Goal: Transaction & Acquisition: Purchase product/service

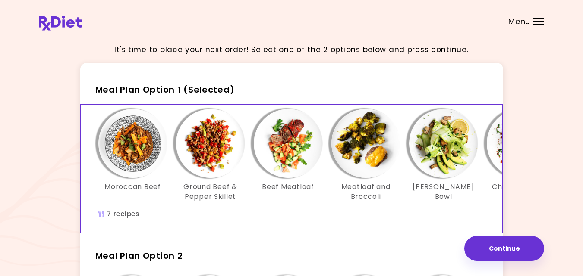
drag, startPoint x: 16, startPoint y: 4, endPoint x: 48, endPoint y: 66, distance: 69.6
click at [48, 66] on div "It's time to place your next order! Select one of the 2 options below and press…" at bounding box center [291, 251] width 505 height 429
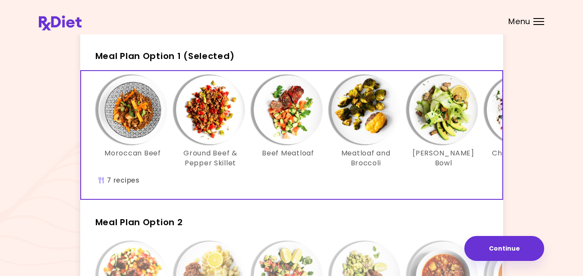
scroll to position [35, 0]
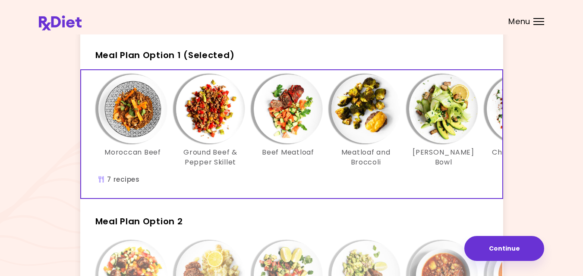
click at [393, 175] on div "Moroccan Beef Ground Beef & Pepper Skillet Beef Meatloaf Meatloaf and Broccoli …" at bounding box center [365, 125] width 543 height 101
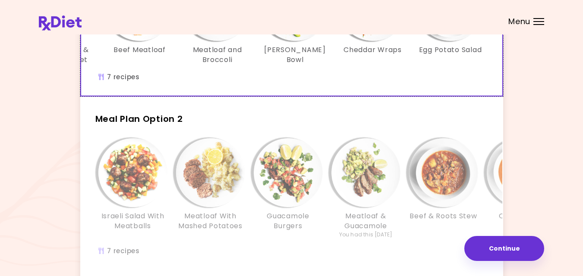
scroll to position [138, 0]
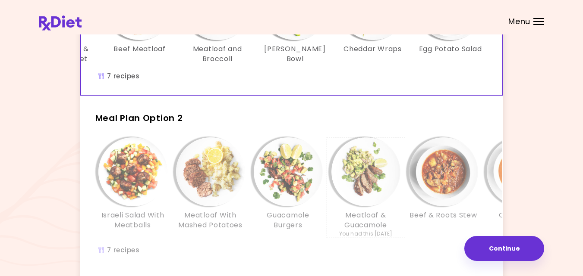
click at [393, 175] on img "Info - Meatloaf & Guacamole - Meal Plan Option 2" at bounding box center [365, 172] width 69 height 69
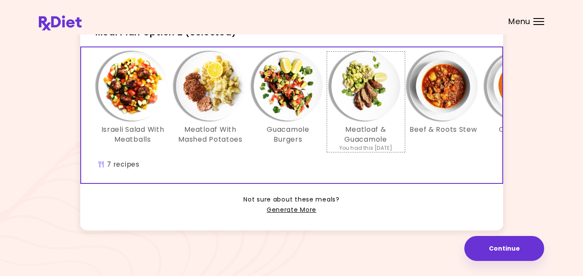
scroll to position [224, 0]
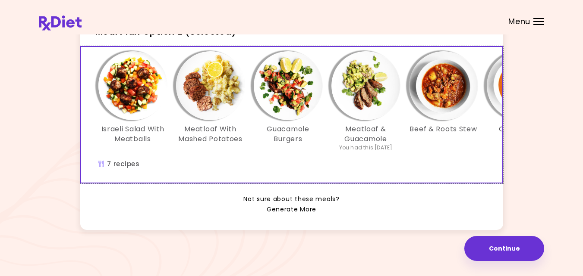
click at [393, 175] on div "Israeli Salad With Meatballs Meatloaf With Mashed Potatoes Guacamole Burgers Me…" at bounding box center [365, 115] width 569 height 136
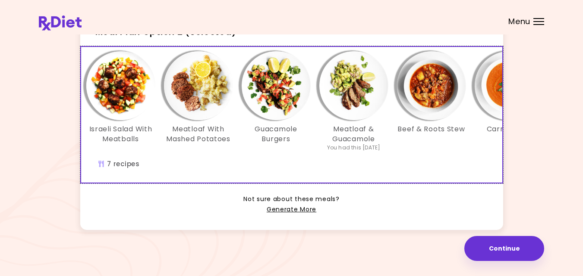
scroll to position [0, 10]
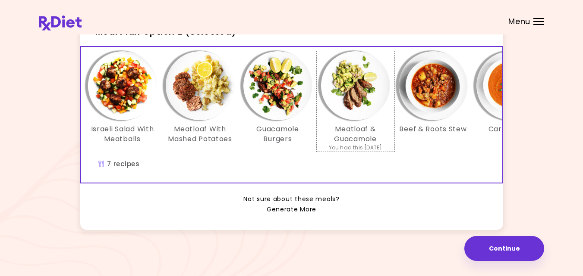
click at [355, 92] on img "Info - Meatloaf & Guacamole - Meal Plan Option 2 (Selected)" at bounding box center [355, 85] width 69 height 69
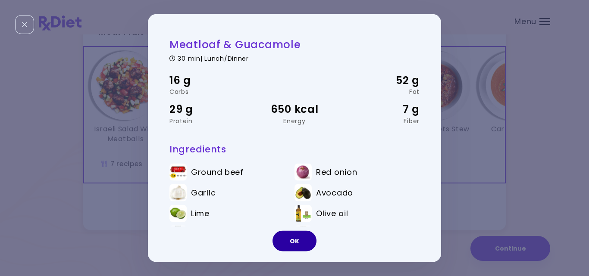
click at [293, 238] on button "OK" at bounding box center [295, 241] width 44 height 21
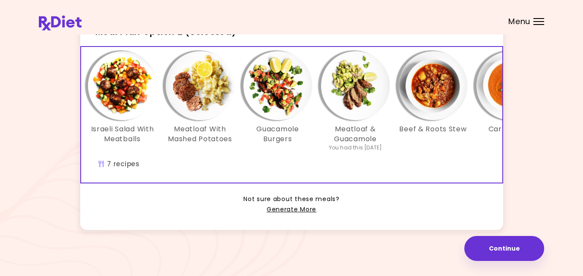
click at [279, 91] on img "Info - Guacamole Burgers - Meal Plan Option 2 (Selected)" at bounding box center [277, 85] width 69 height 69
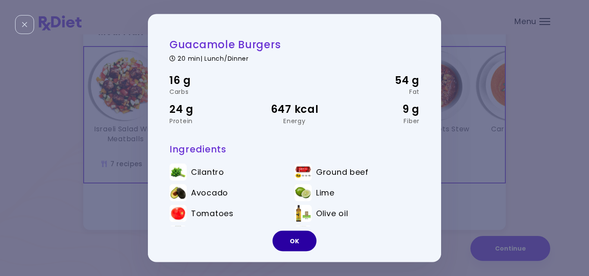
click at [289, 236] on button "OK" at bounding box center [295, 241] width 44 height 21
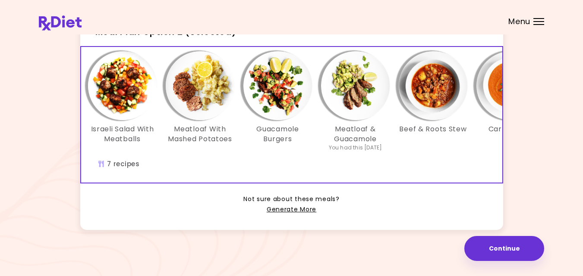
click at [203, 120] on img "Info - Meatloaf With Mashed Potatoes - Meal Plan Option 2 (Selected)" at bounding box center [200, 85] width 69 height 69
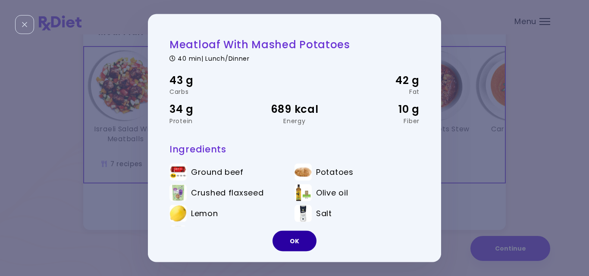
click at [286, 241] on button "OK" at bounding box center [295, 241] width 44 height 21
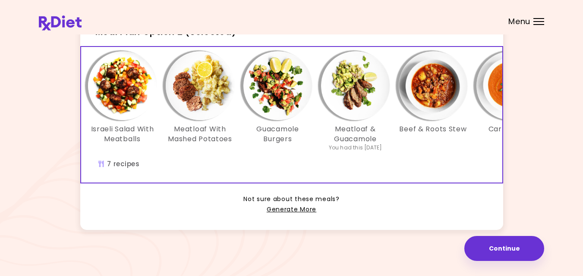
click at [116, 90] on img "Info - Israeli Salad With Meatballs - Meal Plan Option 2 (Selected)" at bounding box center [122, 85] width 69 height 69
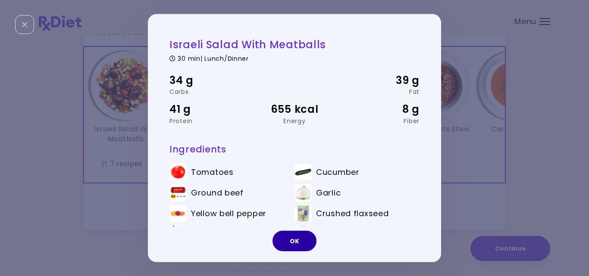
click at [296, 245] on button "OK" at bounding box center [295, 241] width 44 height 21
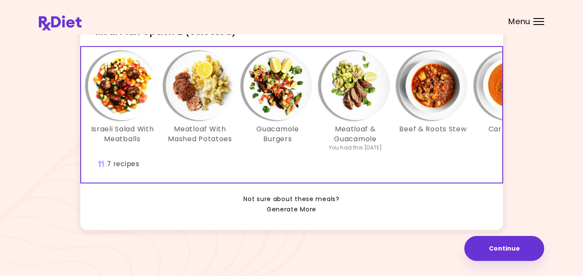
click at [280, 215] on link "Generate More" at bounding box center [292, 210] width 50 height 10
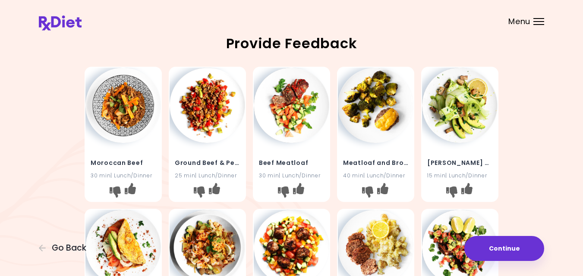
click at [40, 134] on div "Moroccan Beef 30 min | Lunch/Dinner Ground Beef & Pepper Skillet 25 min | Lunch…" at bounding box center [291, 276] width 505 height 427
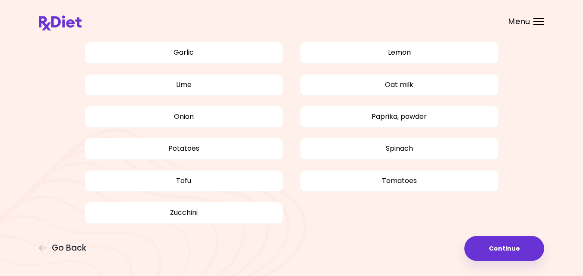
scroll to position [681, 0]
click at [223, 209] on button "Zucchini" at bounding box center [184, 213] width 199 height 22
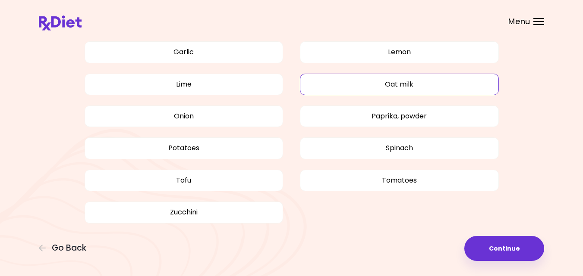
click at [428, 81] on button "Oat milk" at bounding box center [399, 85] width 199 height 22
click at [476, 88] on button "Oat milk" at bounding box center [399, 85] width 199 height 22
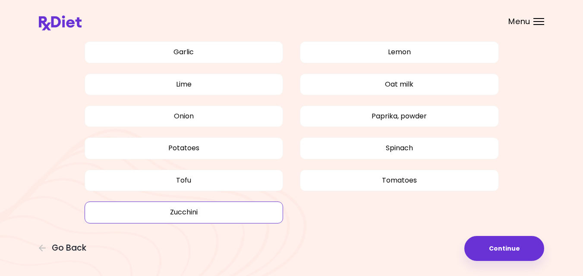
click at [188, 213] on button "Zucchini" at bounding box center [184, 213] width 199 height 22
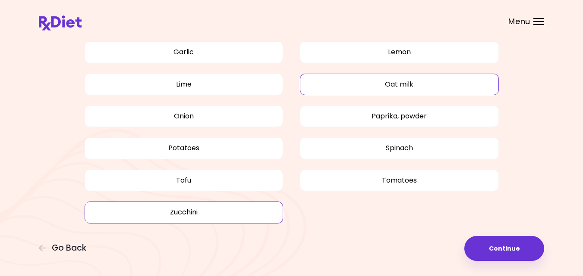
click at [469, 80] on button "Oat milk" at bounding box center [399, 85] width 199 height 22
click at [483, 83] on button "Oat milk" at bounding box center [399, 85] width 199 height 22
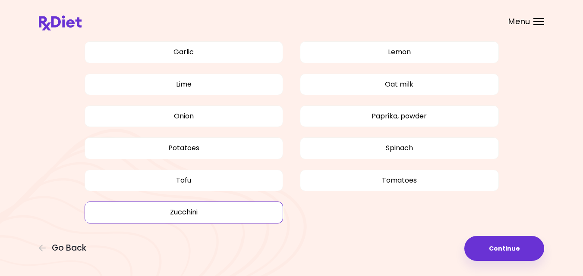
click at [531, 89] on div "Avocado Beef Bell pepper Broccoli Carrot Cheddar cheese Cilantro Coconut Cucumb…" at bounding box center [291, 42] width 505 height 396
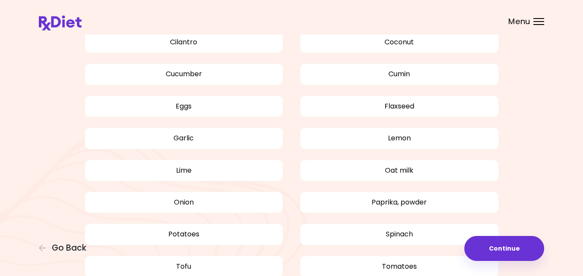
scroll to position [578, 0]
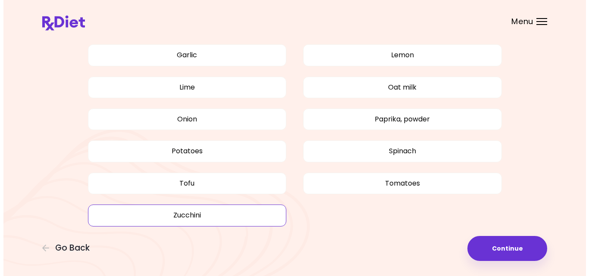
scroll to position [681, 0]
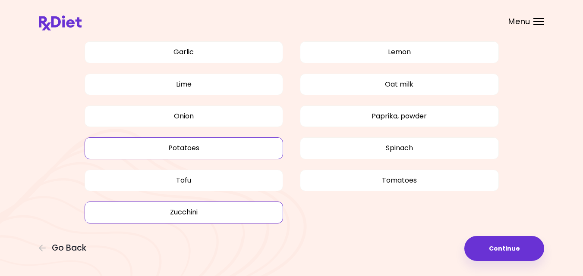
click at [253, 148] on button "Potatoes" at bounding box center [184, 149] width 199 height 22
click at [483, 248] on button "Continue" at bounding box center [504, 248] width 80 height 25
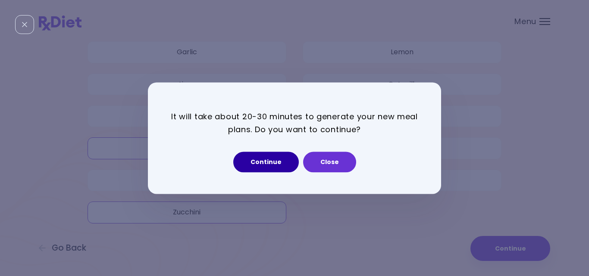
click at [281, 160] on button "Continue" at bounding box center [266, 162] width 66 height 21
select select "*"
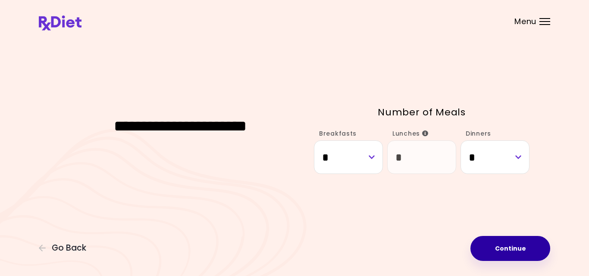
click at [521, 246] on button "Continue" at bounding box center [511, 248] width 80 height 25
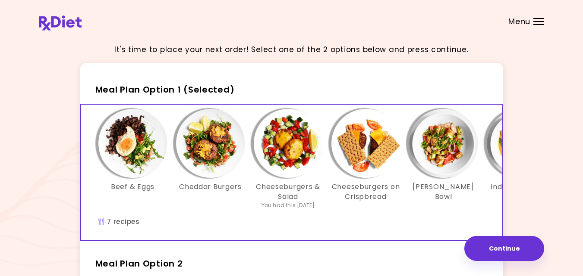
click at [397, 232] on div "Beef & Eggs Cheddar Burgers Cheeseburgers & Salad You had this [DATE] Cheesebur…" at bounding box center [365, 173] width 569 height 136
click at [135, 146] on img "Info - Beef & Eggs - Meal Plan Option 1 (Selected)" at bounding box center [132, 143] width 69 height 69
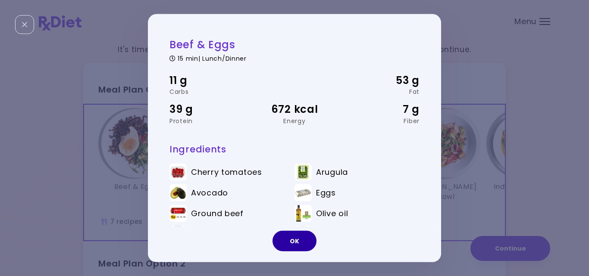
click at [287, 239] on button "OK" at bounding box center [295, 241] width 44 height 21
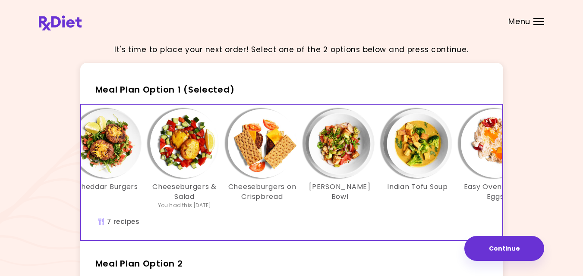
scroll to position [0, 121]
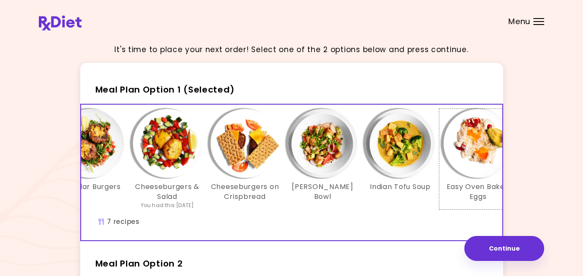
click at [475, 141] on img "Info - Easy Oven Baked Eggs - Meal Plan Option 1 (Selected)" at bounding box center [477, 143] width 69 height 69
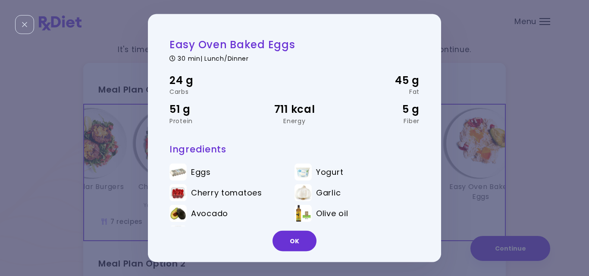
click at [92, 148] on div "Easy Oven Baked Eggs 30 min | Lunch/Dinner 24 g Carbs 45 g Fat 51 g Protein 711…" at bounding box center [294, 138] width 589 height 276
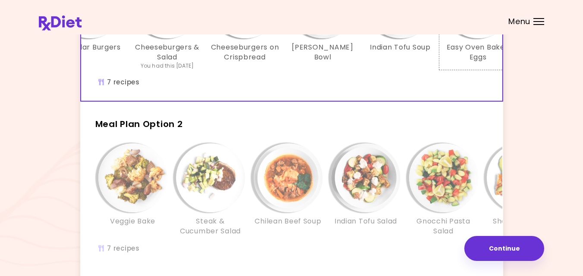
scroll to position [155, 0]
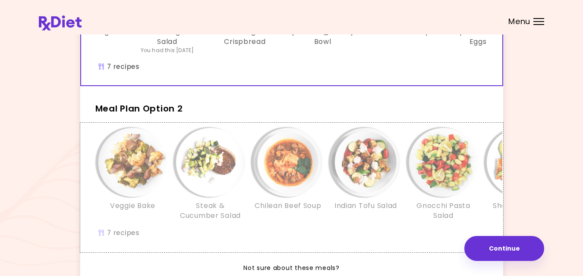
click at [148, 228] on div "Veggie Bake Steak & Cucumber Salad Chilean Beef Soup Indian Tofu Salad Gnocchi …" at bounding box center [365, 178] width 543 height 101
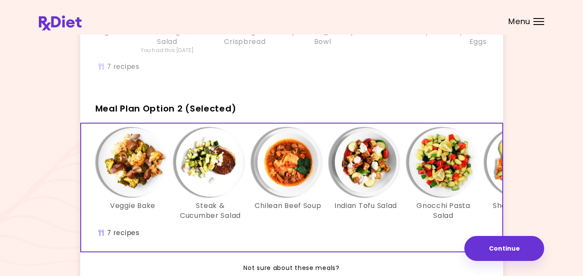
click at [126, 171] on img "Info - Veggie Bake - Meal Plan Option 2 (Selected)" at bounding box center [132, 162] width 69 height 69
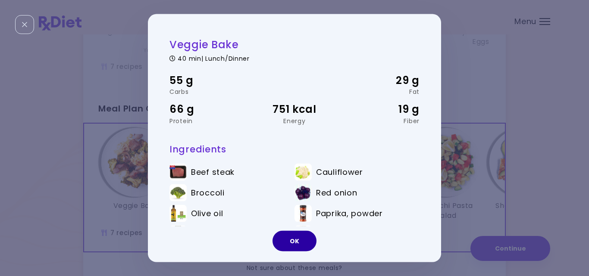
click at [284, 241] on button "OK" at bounding box center [295, 241] width 44 height 21
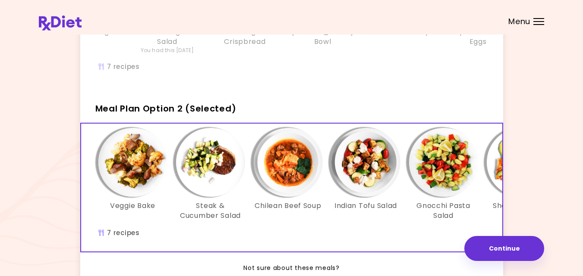
click at [211, 170] on img "Info - Steak & Cucumber Salad - Meal Plan Option 2 (Selected)" at bounding box center [210, 162] width 69 height 69
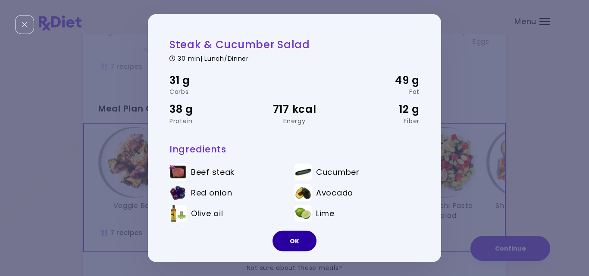
click at [290, 239] on button "OK" at bounding box center [295, 241] width 44 height 21
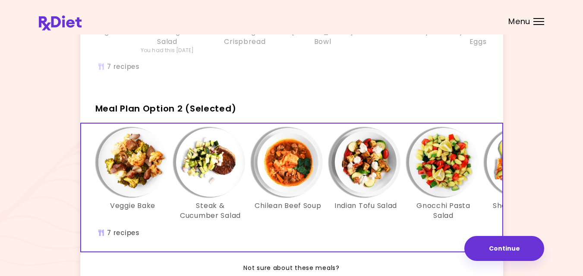
click at [286, 173] on img "Info - Chilean Beef Soup - Meal Plan Option 2 (Selected)" at bounding box center [288, 162] width 69 height 69
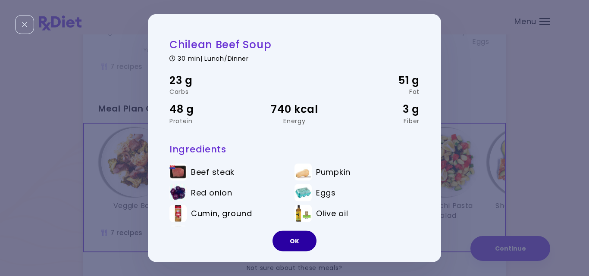
click at [291, 240] on button "OK" at bounding box center [295, 241] width 44 height 21
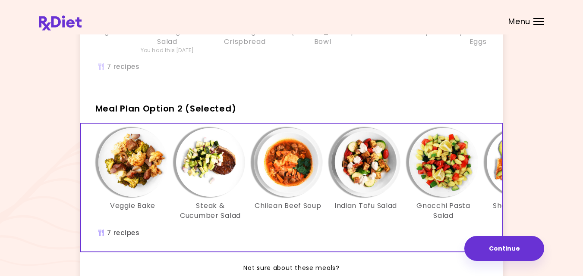
click at [367, 176] on img "Info - Indian Tofu Salad - Meal Plan Option 2 (Selected)" at bounding box center [365, 162] width 69 height 69
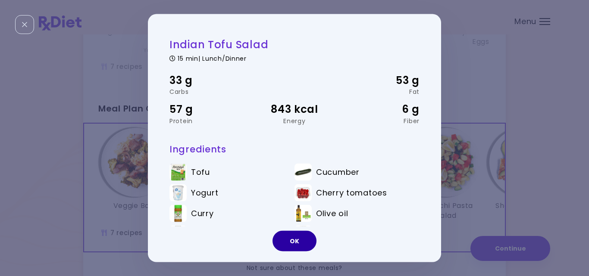
click at [296, 242] on button "OK" at bounding box center [295, 241] width 44 height 21
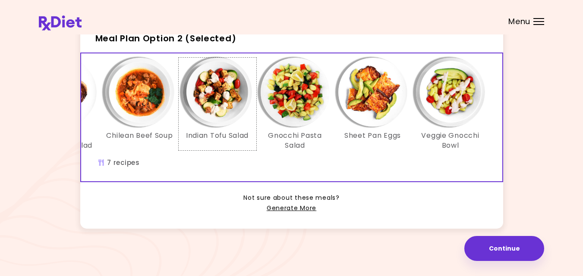
scroll to position [239, 0]
click at [536, 113] on div "It's time to place your next order! Select one of the 2 options below and press…" at bounding box center [291, 25] width 505 height 429
click at [300, 207] on link "Generate More" at bounding box center [292, 209] width 50 height 10
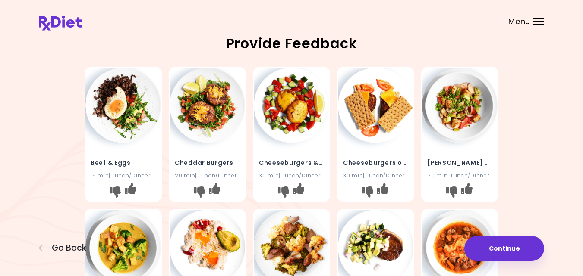
click at [60, 156] on div "Beef & Eggs 15 min | Lunch/Dinner Cheddar Burgers 20 min | Lunch/Dinner Cheeseb…" at bounding box center [291, 276] width 505 height 427
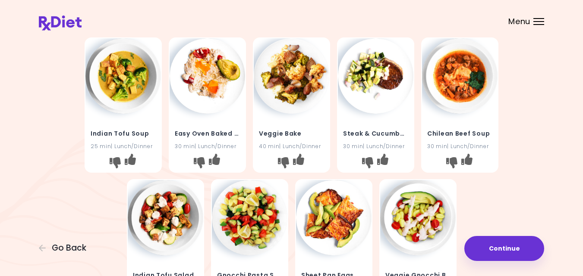
scroll to position [173, 0]
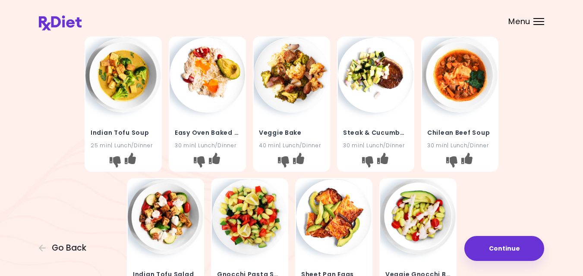
click at [127, 77] on img at bounding box center [122, 75] width 75 height 75
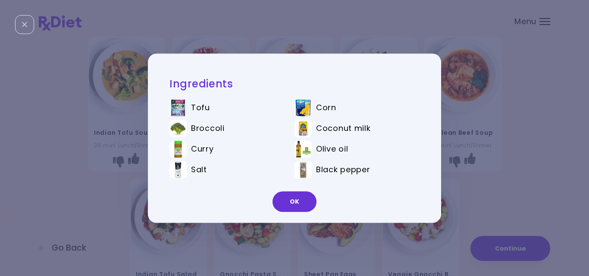
click at [51, 163] on div "Ingredients Tofu Corn Broccoli Coconut milk [PERSON_NAME] oil Salt Black pepper…" at bounding box center [294, 138] width 589 height 276
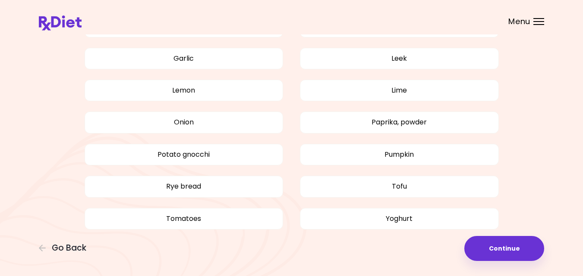
scroll to position [713, 0]
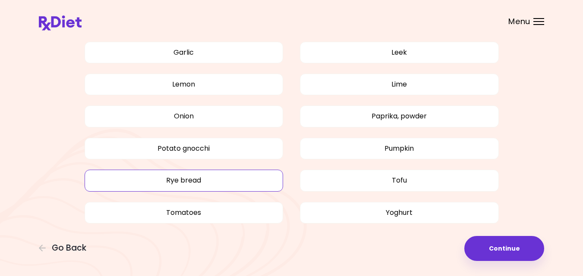
click at [185, 184] on button "Rye bread" at bounding box center [184, 181] width 199 height 22
click at [502, 250] on button "Continue" at bounding box center [504, 248] width 80 height 25
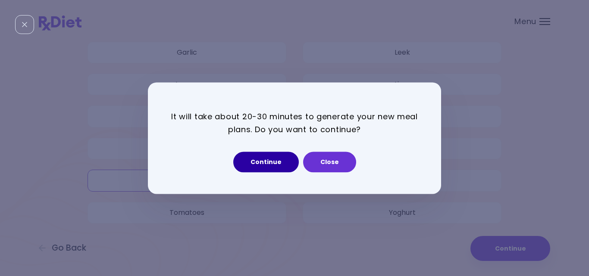
click at [276, 160] on button "Continue" at bounding box center [266, 162] width 66 height 21
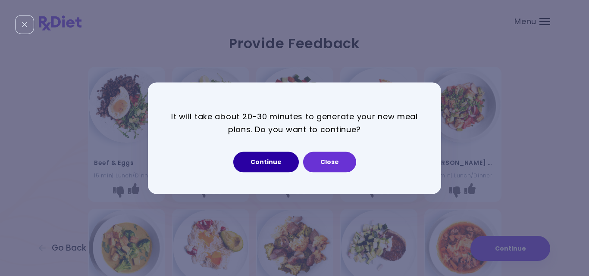
select select "*"
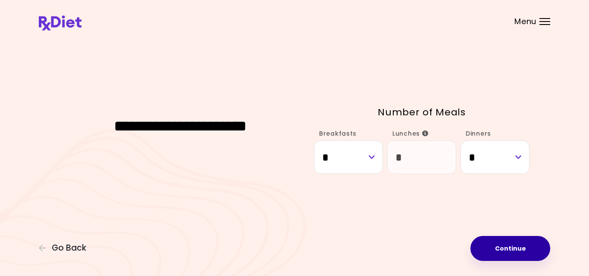
click at [498, 248] on button "Continue" at bounding box center [511, 248] width 80 height 25
